Goal: Information Seeking & Learning: Learn about a topic

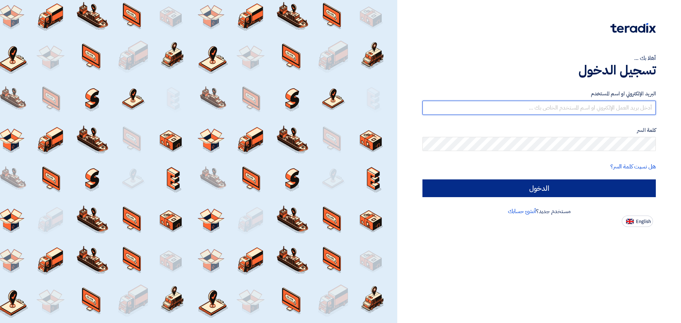
type input "[EMAIL_ADDRESS][DOMAIN_NAME]"
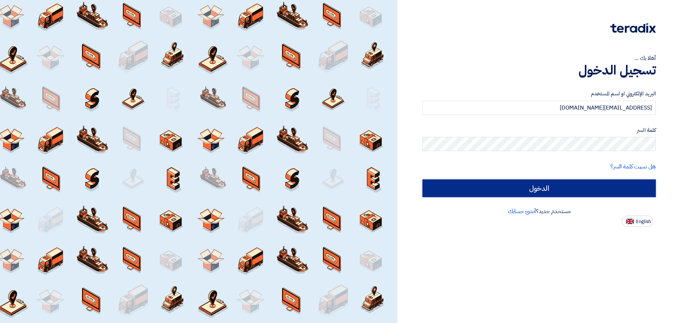
click at [553, 188] on input "الدخول" at bounding box center [538, 188] width 233 height 18
type input "Sign in"
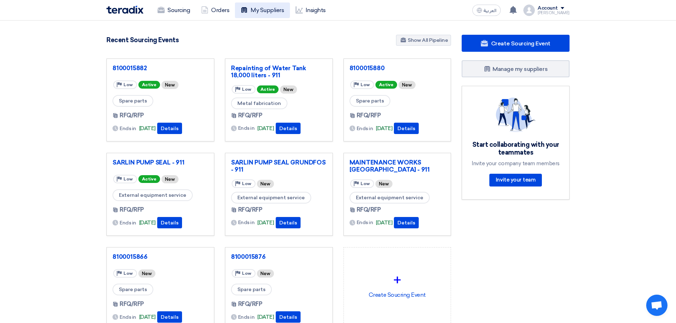
click at [284, 12] on link "My Suppliers" at bounding box center [262, 10] width 55 height 16
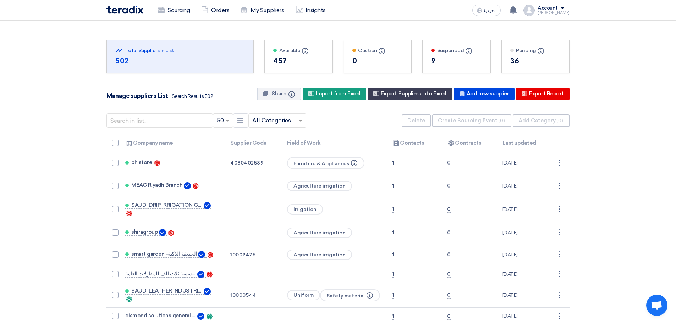
click at [539, 53] on icon "Info" at bounding box center [540, 51] width 6 height 6
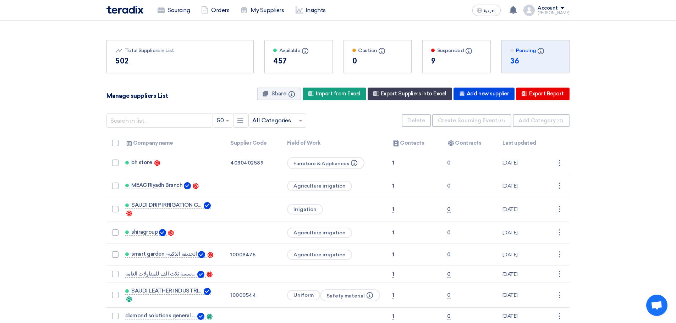
click at [520, 65] on div "36" at bounding box center [535, 61] width 51 height 11
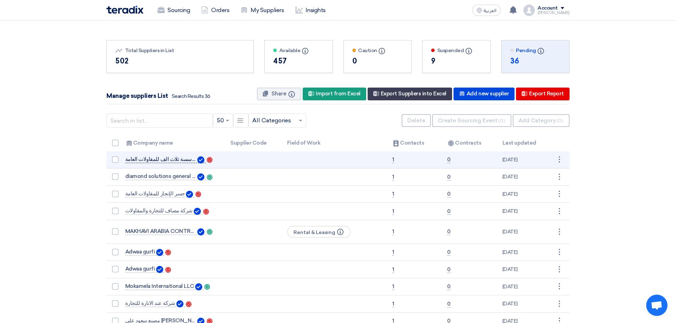
click at [167, 157] on span "مؤسسة ثلاث الف للمقاولات العامة" at bounding box center [160, 159] width 71 height 6
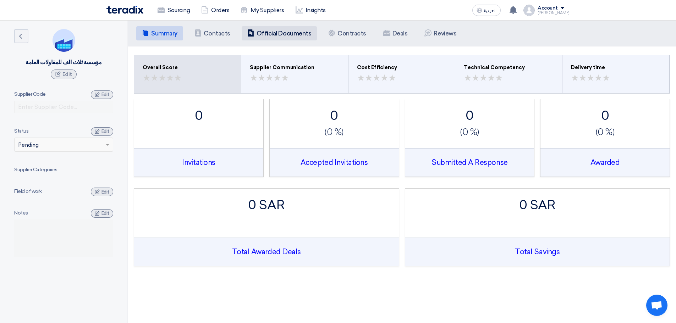
click at [270, 31] on h5 "Official Documents" at bounding box center [283, 33] width 55 height 7
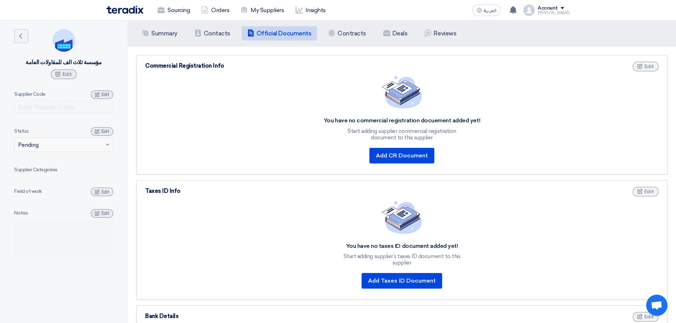
click at [326, 23] on div "Summary Summary Contacts Contacts Company Officials Official Documents Contract…" at bounding box center [402, 34] width 548 height 26
click at [349, 35] on h5 "Contracts" at bounding box center [351, 33] width 29 height 7
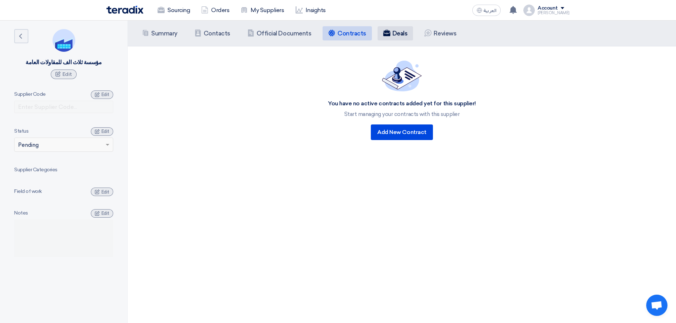
click at [404, 37] on li "Deals" at bounding box center [395, 33] width 36 height 14
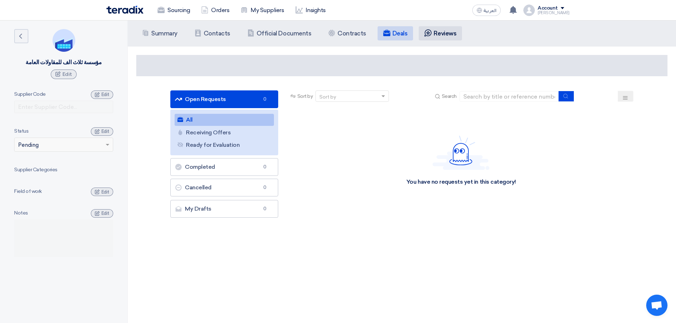
click at [444, 32] on h5 "Reviews" at bounding box center [444, 33] width 23 height 7
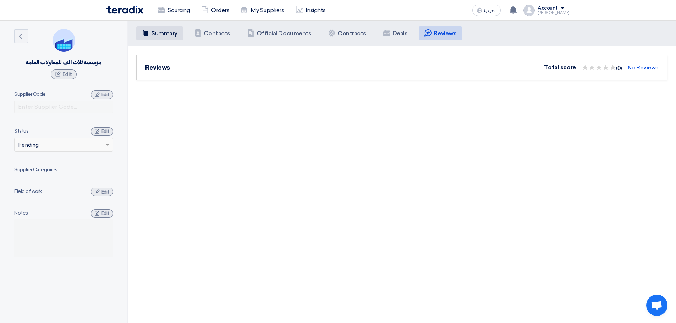
click at [158, 35] on h5 "Summary" at bounding box center [164, 33] width 26 height 7
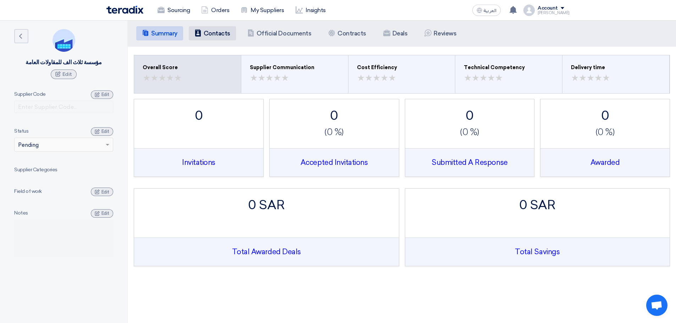
click at [211, 31] on h5 "Contacts" at bounding box center [217, 33] width 27 height 7
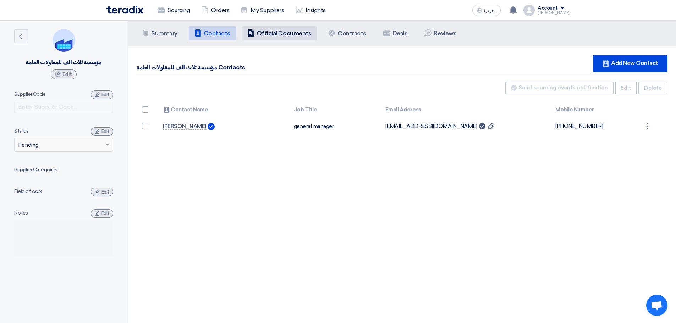
click at [272, 36] on h5 "Official Documents" at bounding box center [283, 33] width 55 height 7
